Goal: Information Seeking & Learning: Check status

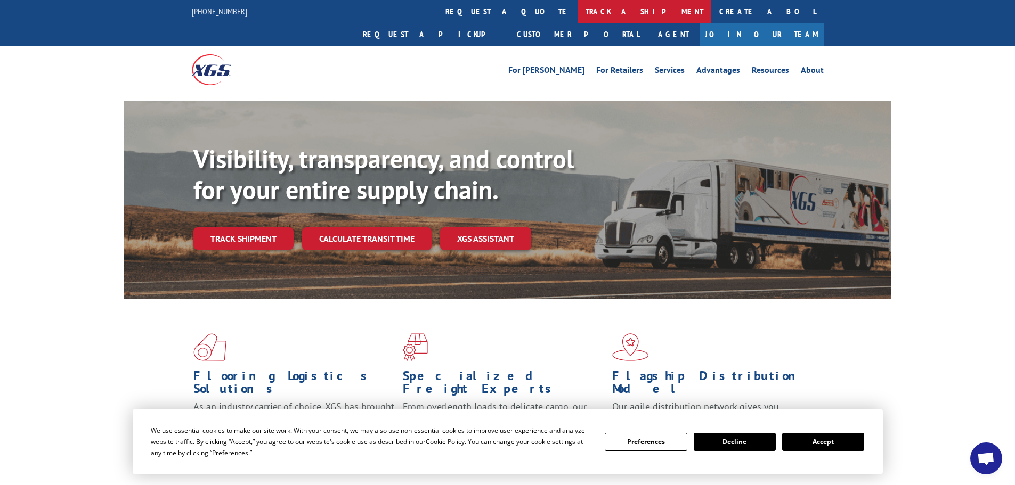
click at [578, 6] on link "track a shipment" at bounding box center [645, 11] width 134 height 23
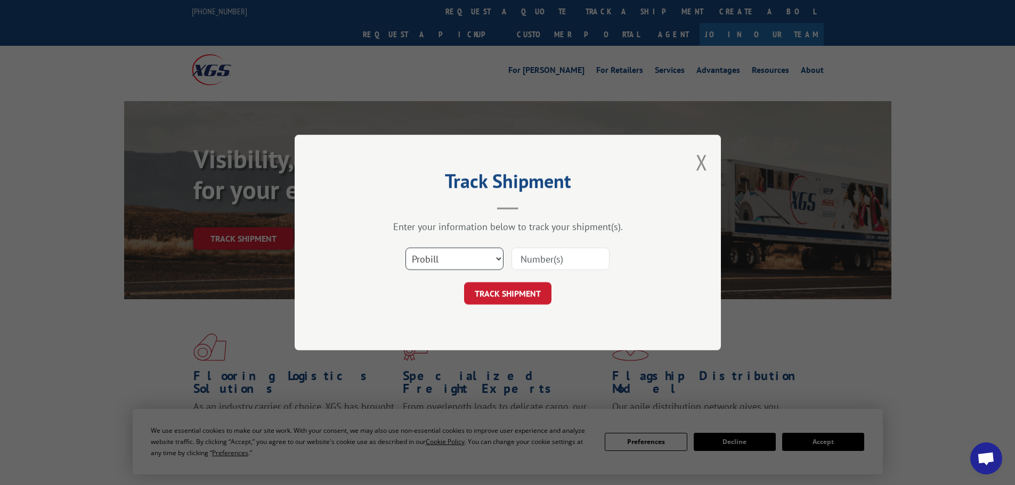
click at [453, 254] on select "Select category... Probill BOL PO" at bounding box center [454, 259] width 98 height 22
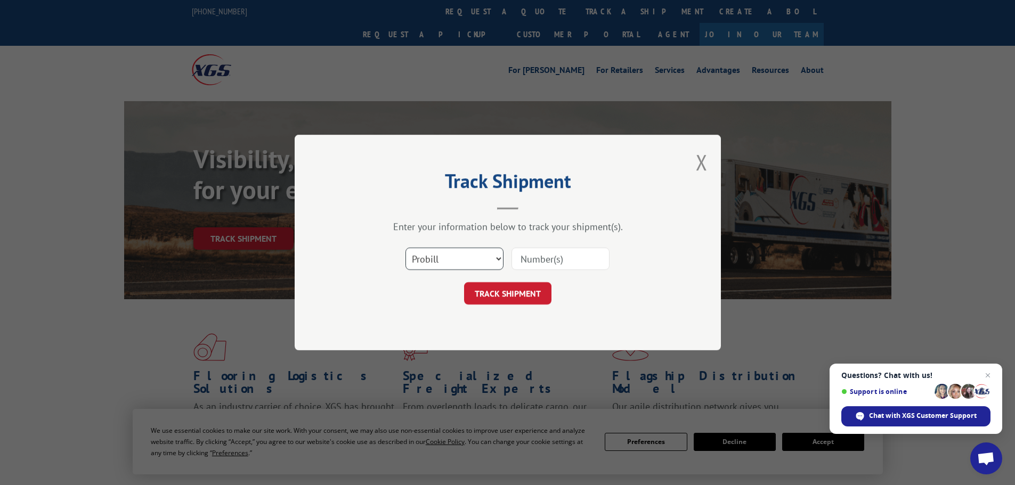
select select "po"
click at [405, 248] on select "Select category... Probill BOL PO" at bounding box center [454, 259] width 98 height 22
click at [525, 262] on input at bounding box center [560, 259] width 98 height 22
type input "25548645"
click at [464, 282] on button "TRACK SHIPMENT" at bounding box center [507, 293] width 87 height 22
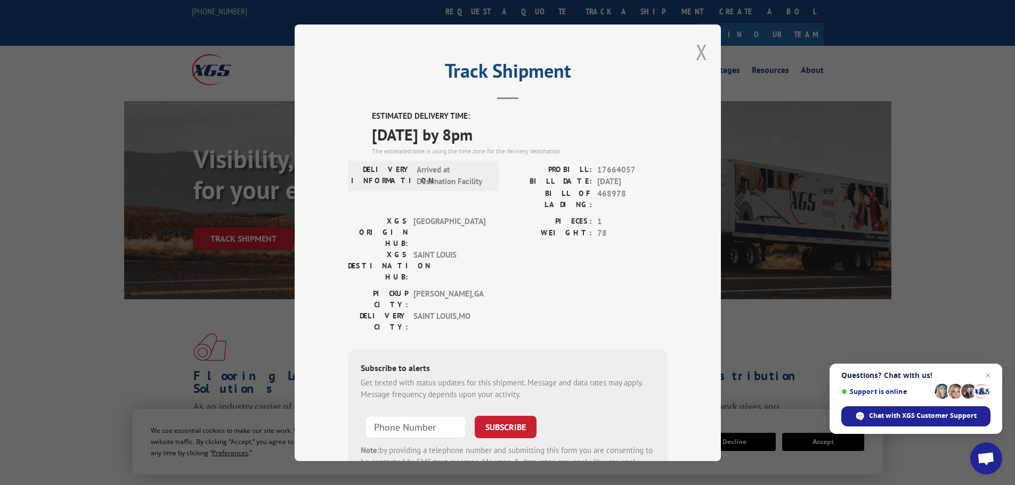
click at [700, 55] on button "Close modal" at bounding box center [702, 52] width 12 height 28
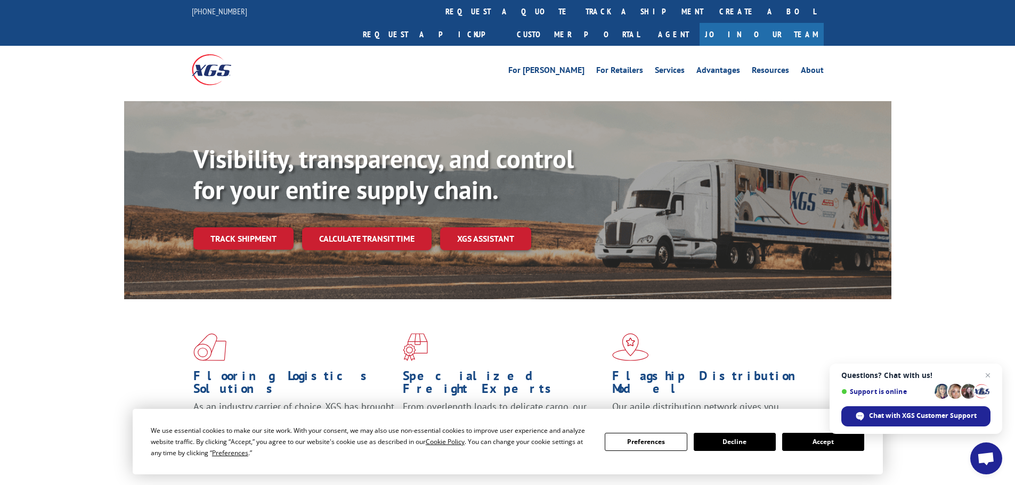
drag, startPoint x: 469, startPoint y: 14, endPoint x: 480, endPoint y: 41, distance: 29.2
click at [578, 14] on link "track a shipment" at bounding box center [645, 11] width 134 height 23
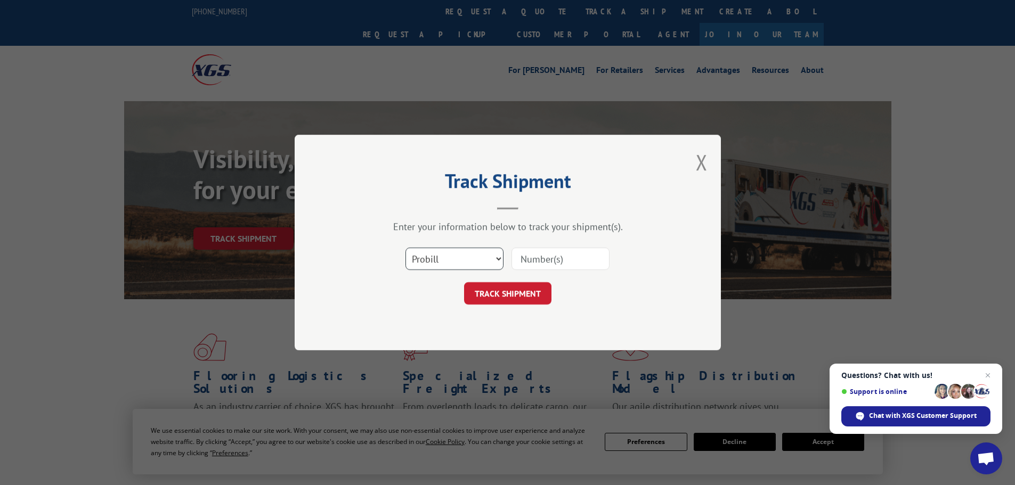
click at [455, 258] on select "Select category... Probill BOL PO" at bounding box center [454, 259] width 98 height 22
select select "po"
click at [405, 248] on select "Select category... Probill BOL PO" at bounding box center [454, 259] width 98 height 22
click at [565, 267] on input at bounding box center [560, 259] width 98 height 22
type input "25548726"
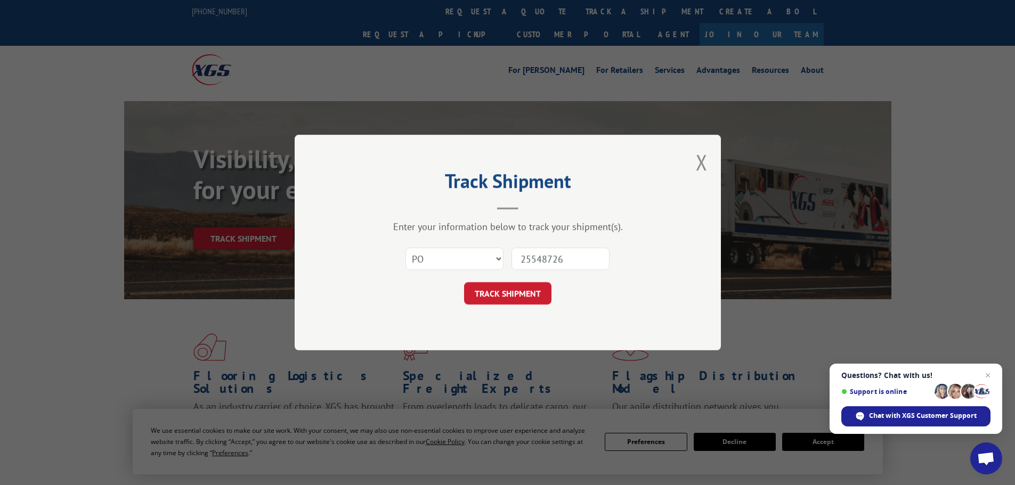
click button "TRACK SHIPMENT" at bounding box center [507, 293] width 87 height 22
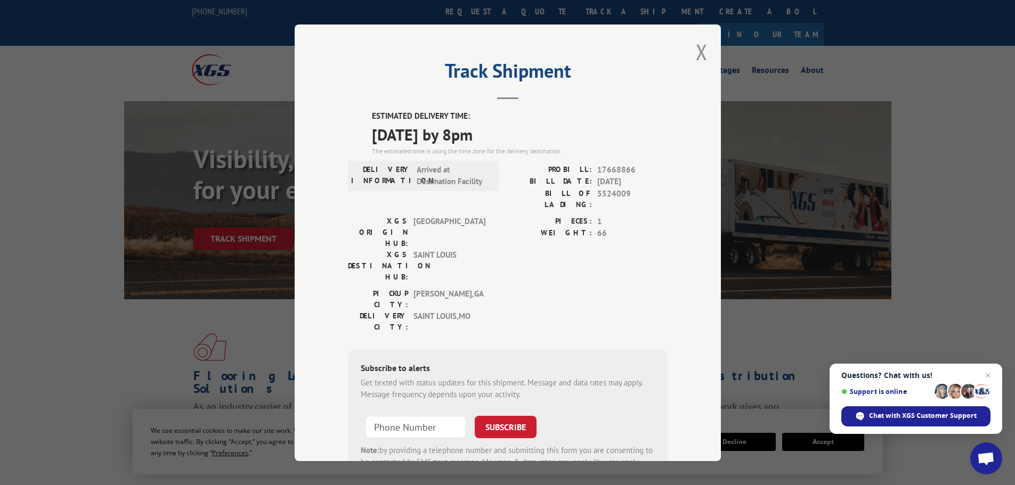
click at [703, 51] on div "Track Shipment ESTIMATED DELIVERY TIME: [DATE] by 8pm The estimated time is usi…" at bounding box center [508, 243] width 426 height 437
click at [700, 52] on button "Close modal" at bounding box center [702, 52] width 12 height 28
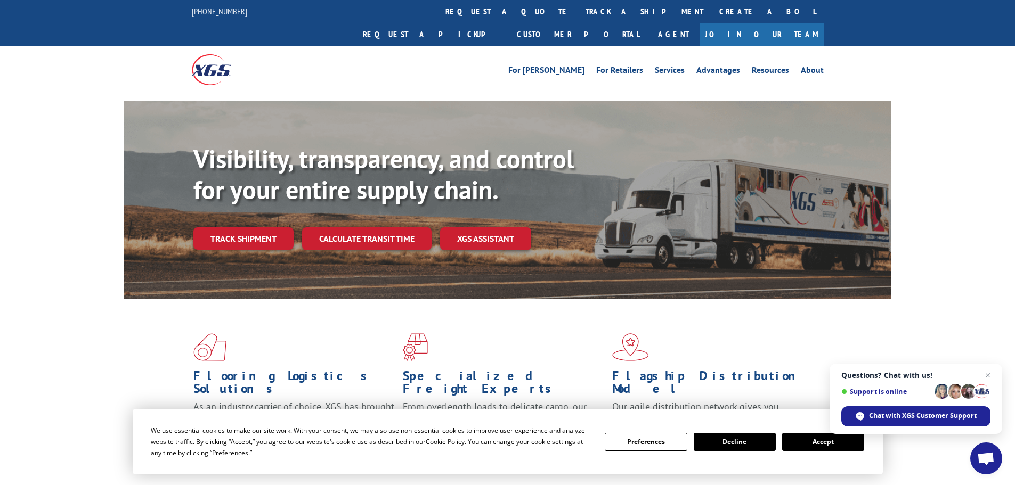
drag, startPoint x: 453, startPoint y: 13, endPoint x: 437, endPoint y: 39, distance: 30.9
click at [578, 13] on link "track a shipment" at bounding box center [645, 11] width 134 height 23
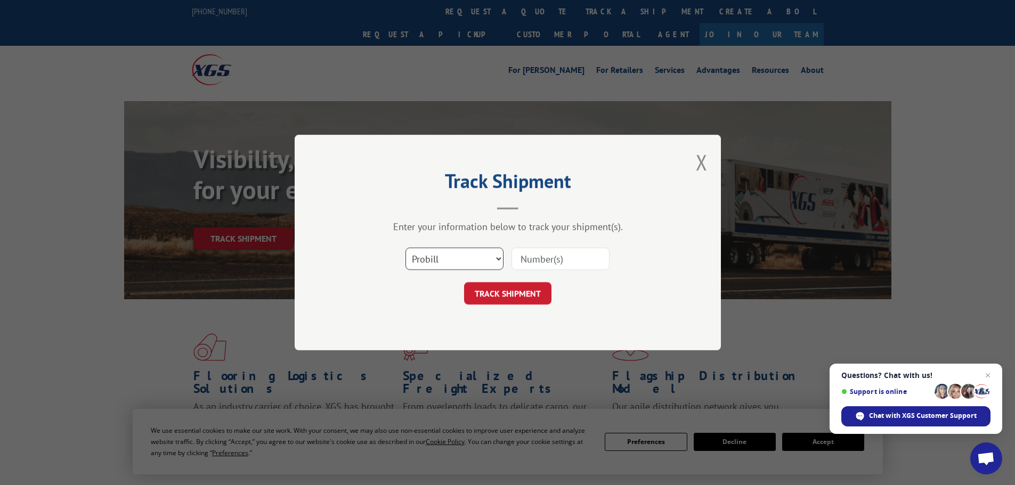
drag, startPoint x: 459, startPoint y: 256, endPoint x: 451, endPoint y: 267, distance: 13.8
click at [459, 256] on select "Select category... Probill BOL PO" at bounding box center [454, 259] width 98 height 22
select select "po"
click at [405, 248] on select "Select category... Probill BOL PO" at bounding box center [454, 259] width 98 height 22
click at [519, 261] on input at bounding box center [560, 259] width 98 height 22
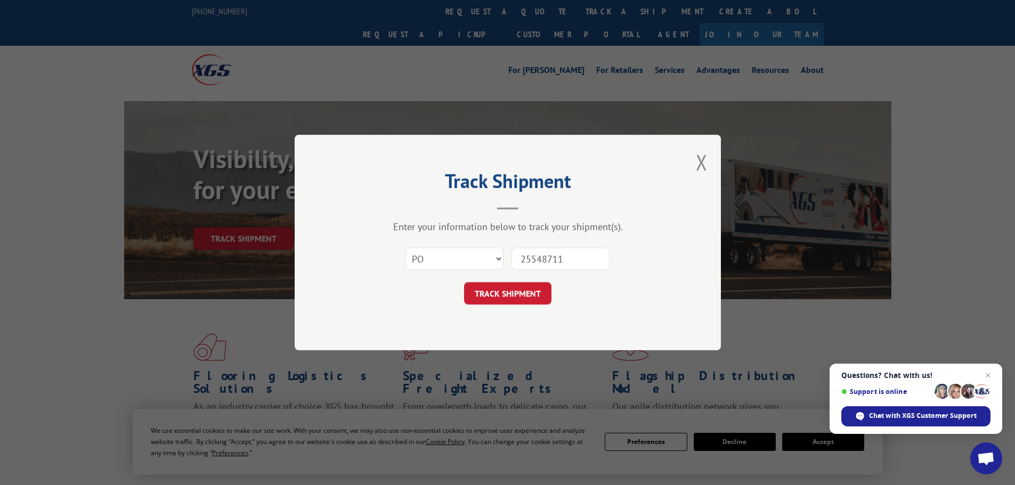
type input "25548711"
click at [464, 282] on button "TRACK SHIPMENT" at bounding box center [507, 293] width 87 height 22
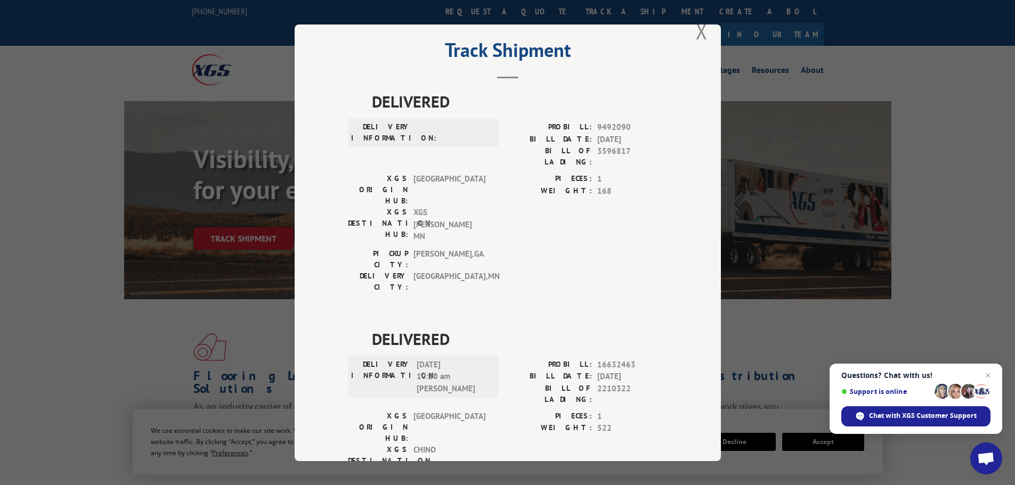
scroll to position [40, 0]
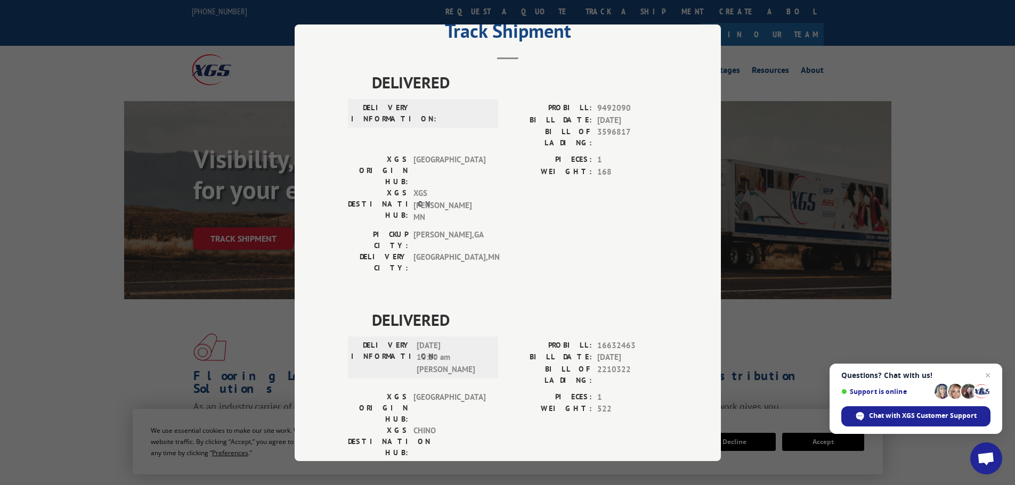
click at [15, 224] on div "Track Shipment DELIVERED DELIVERY INFORMATION: PROBILL: 9492090 BILL DATE: [DAT…" at bounding box center [507, 242] width 1015 height 485
